Goal: Find specific page/section: Find specific page/section

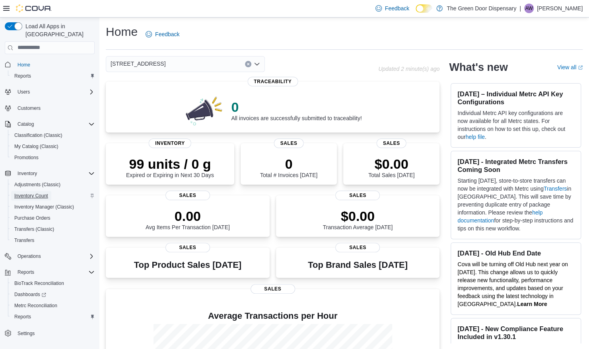
click at [39, 192] on span "Inventory Count" at bounding box center [31, 195] width 34 height 6
